Goal: Check status: Check status

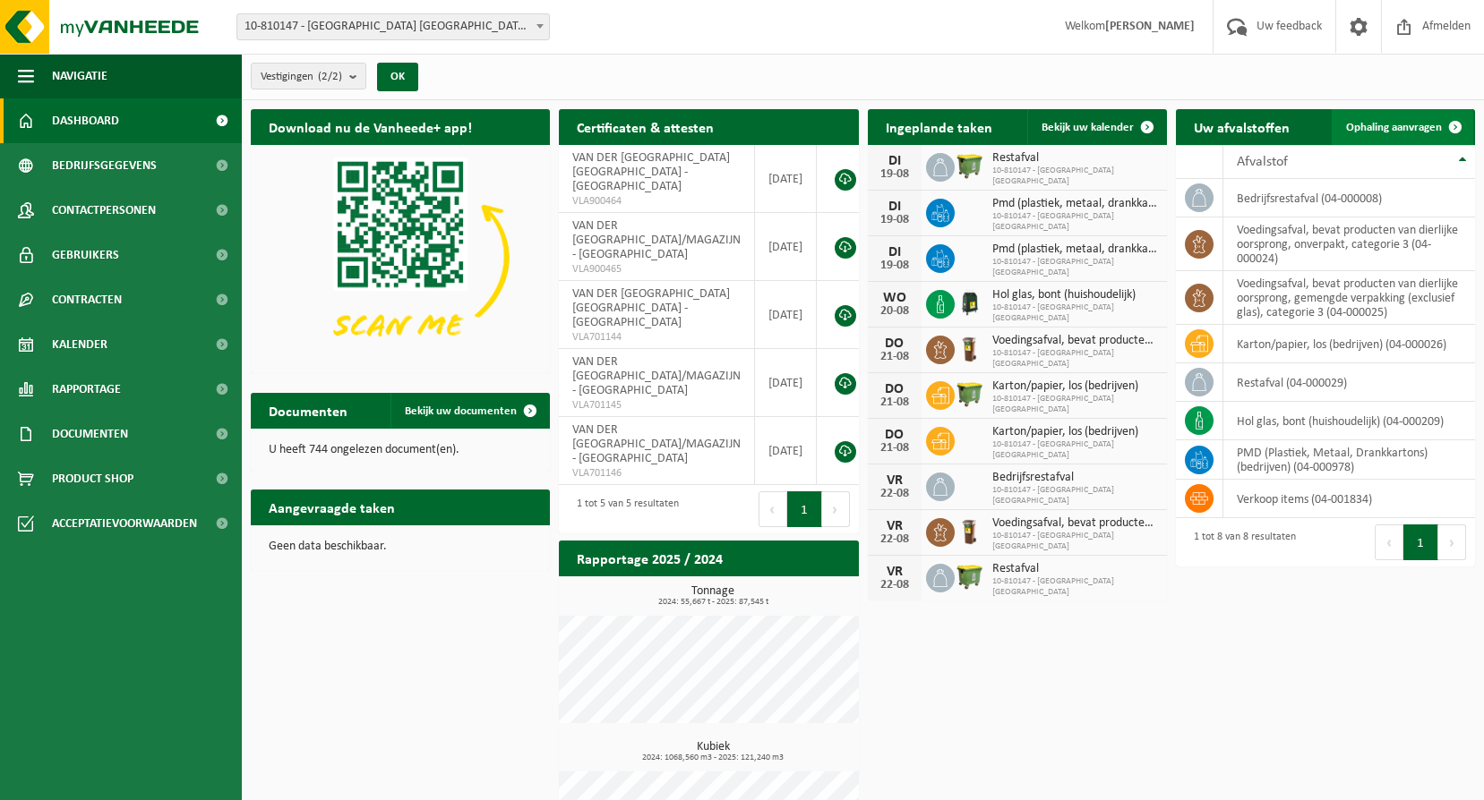
click at [1437, 132] on span at bounding box center [1455, 127] width 36 height 36
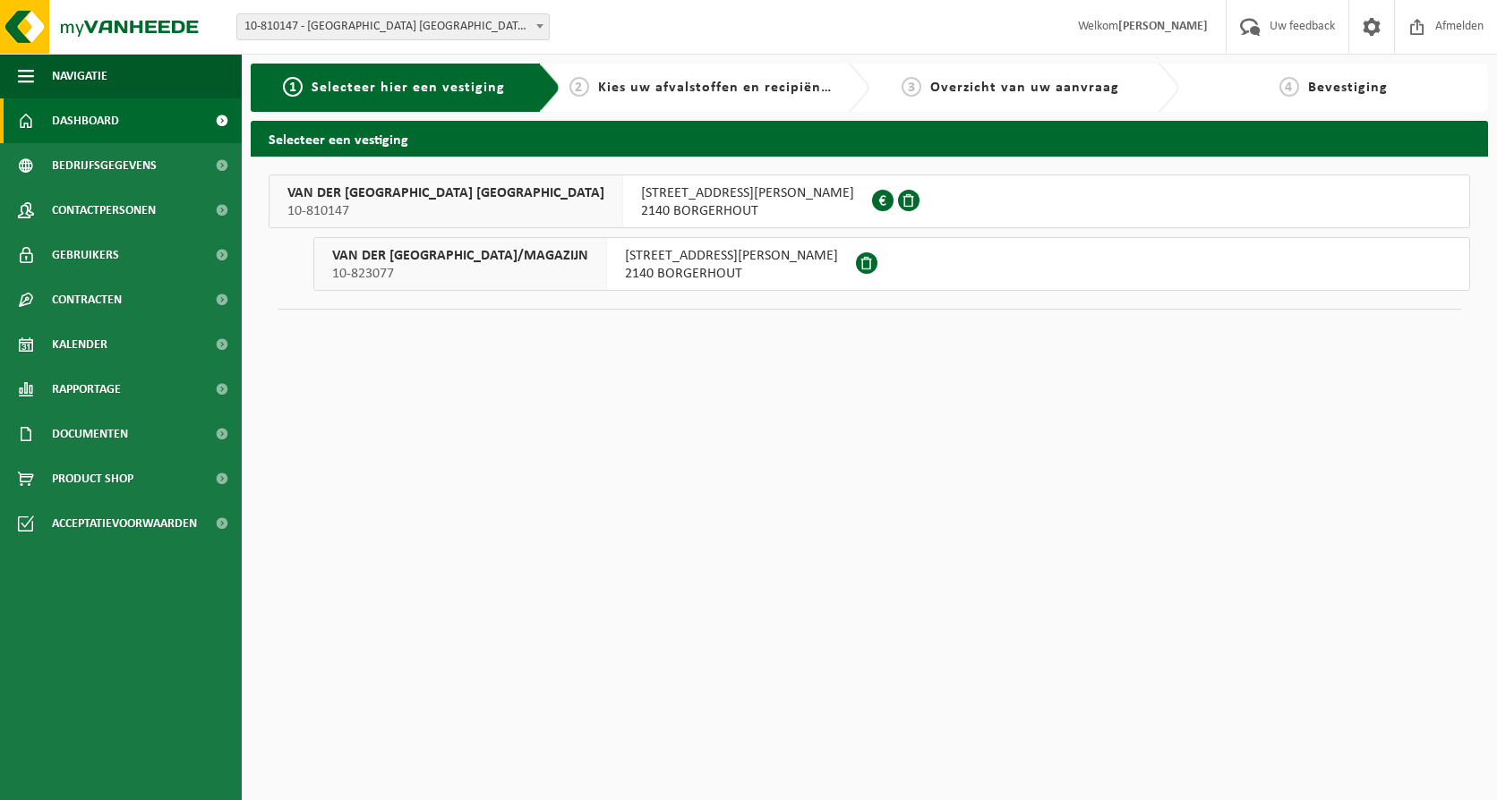
click at [110, 122] on span "Dashboard" at bounding box center [85, 120] width 67 height 45
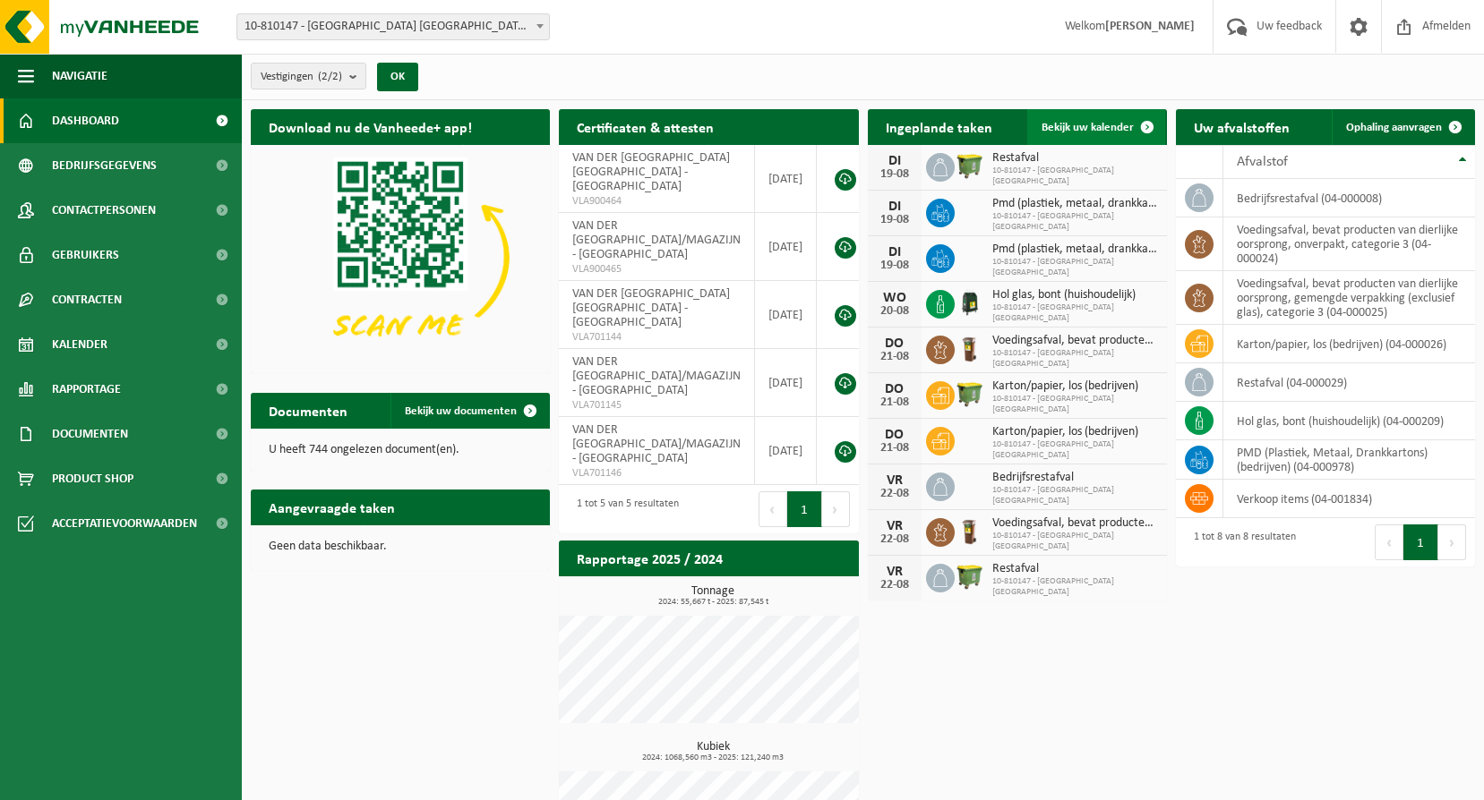
click at [1093, 131] on span "Bekijk uw kalender" at bounding box center [1087, 128] width 92 height 12
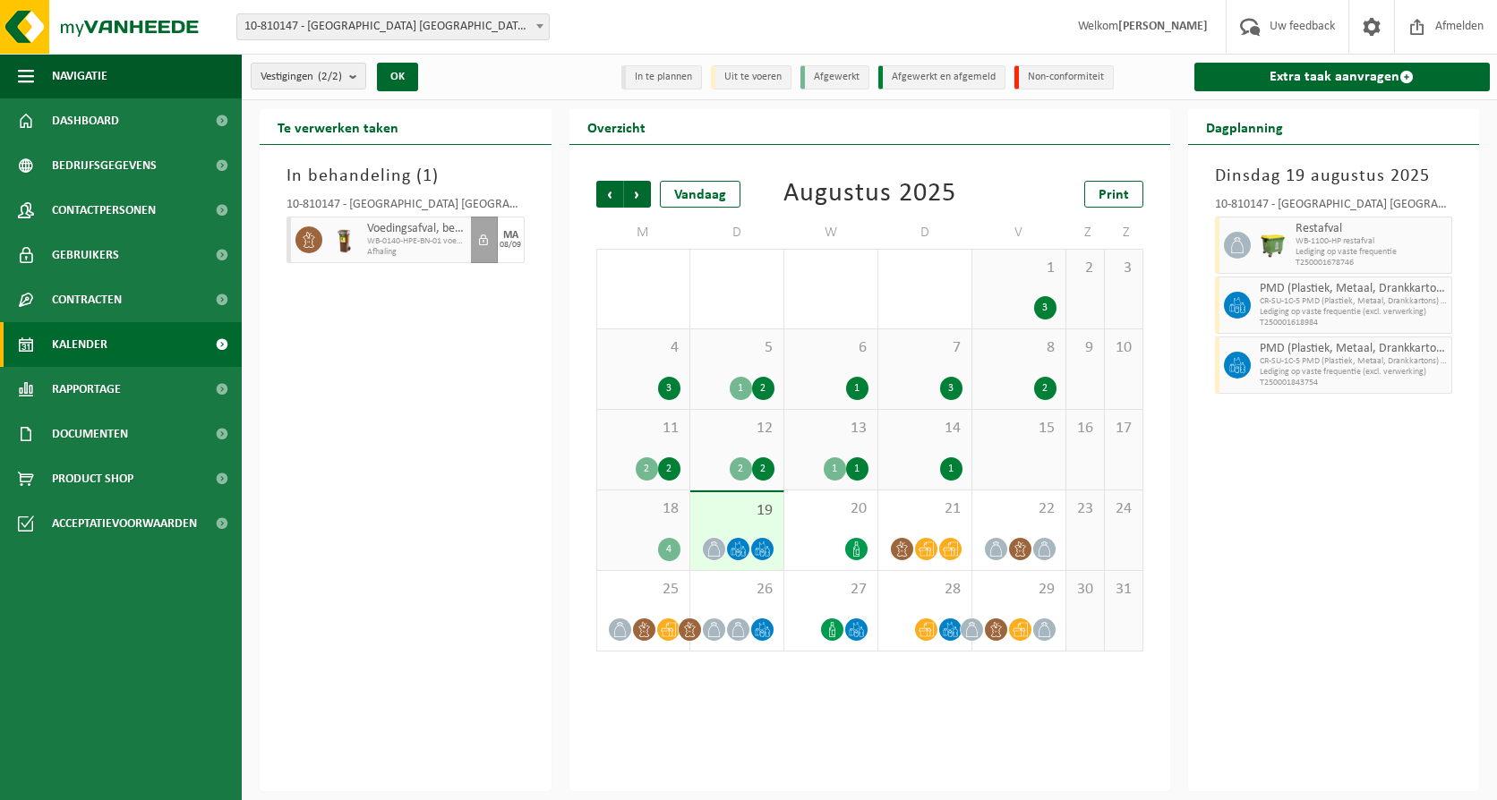
click at [665, 525] on div "18 4" at bounding box center [643, 531] width 92 height 80
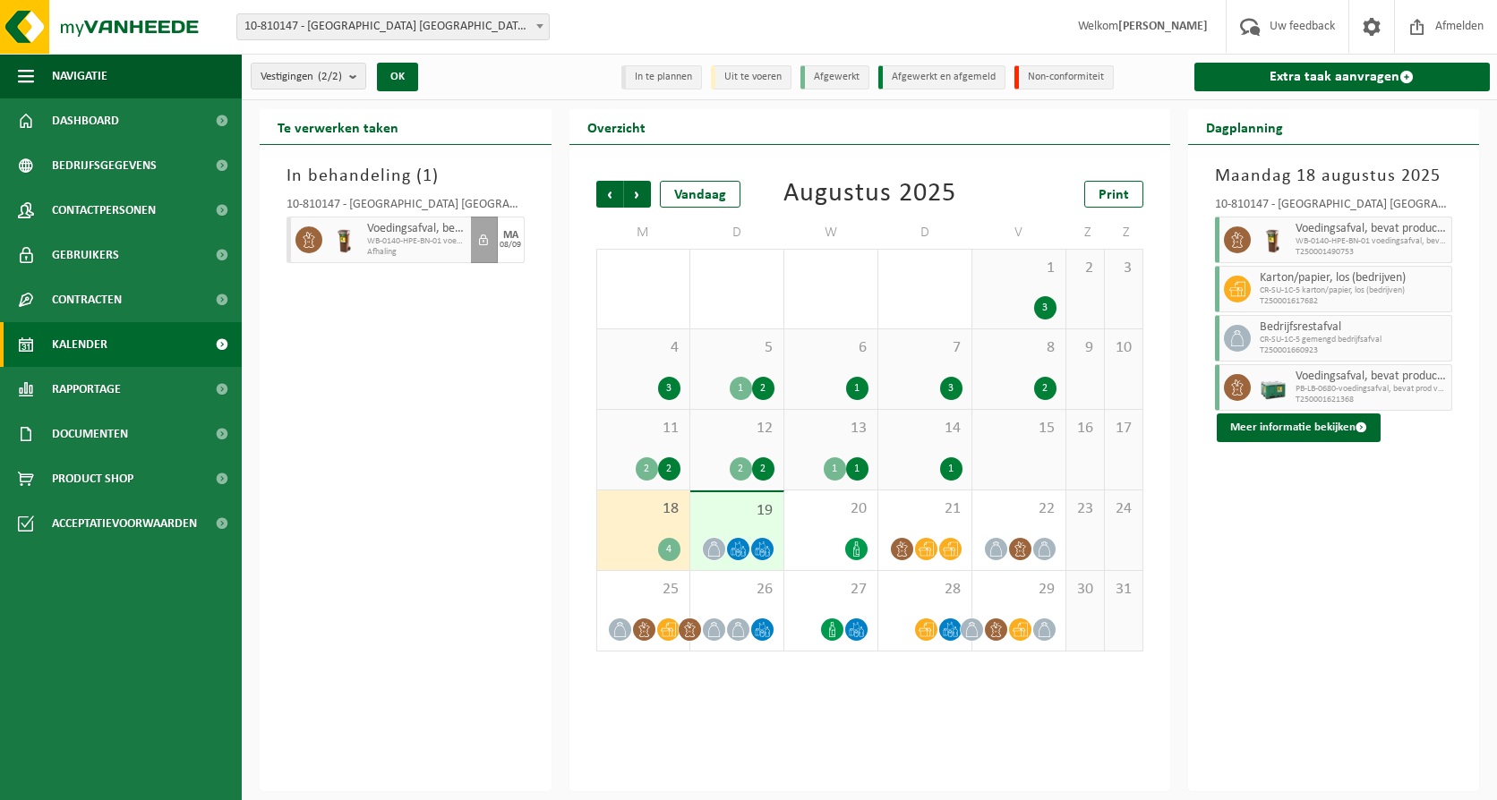
click at [726, 522] on div "19" at bounding box center [736, 531] width 93 height 78
